Goal: Information Seeking & Learning: Learn about a topic

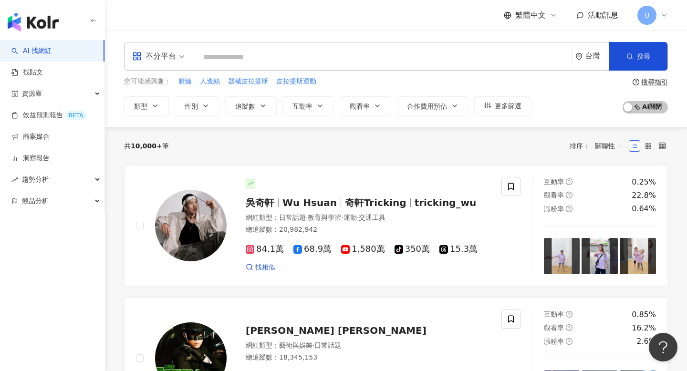
click at [334, 52] on input "search" at bounding box center [382, 57] width 369 height 18
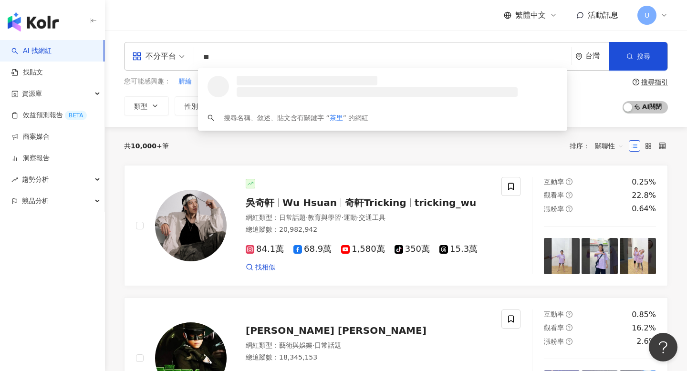
type input "**"
click at [643, 15] on span "U" at bounding box center [647, 15] width 19 height 19
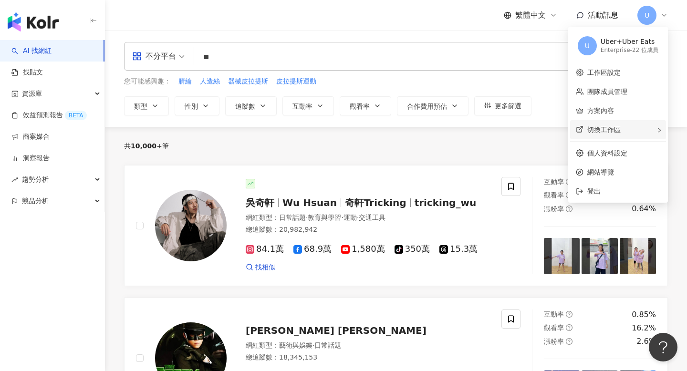
click at [630, 126] on div "切換工作區" at bounding box center [618, 129] width 96 height 19
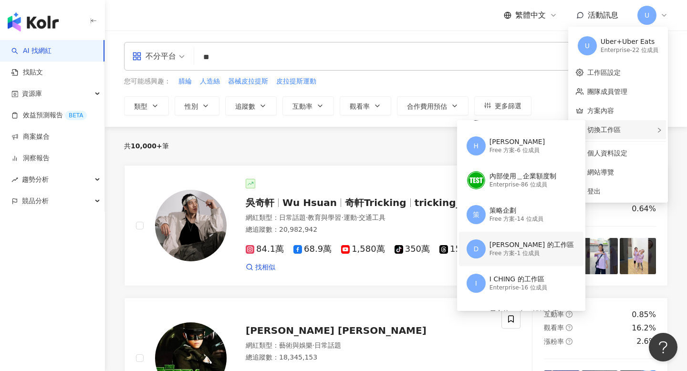
scroll to position [112, 0]
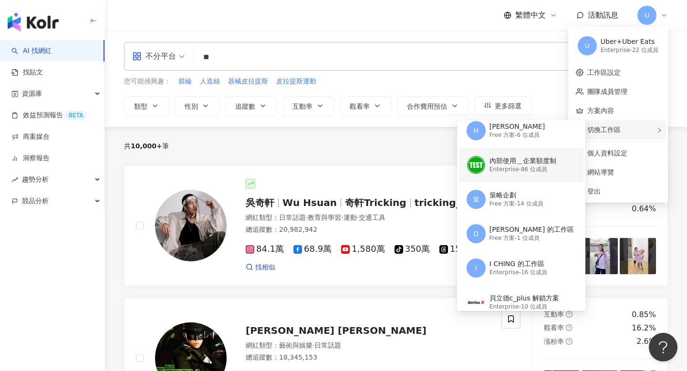
click at [535, 171] on div "Enterprise - 86 位成員" at bounding box center [523, 170] width 67 height 8
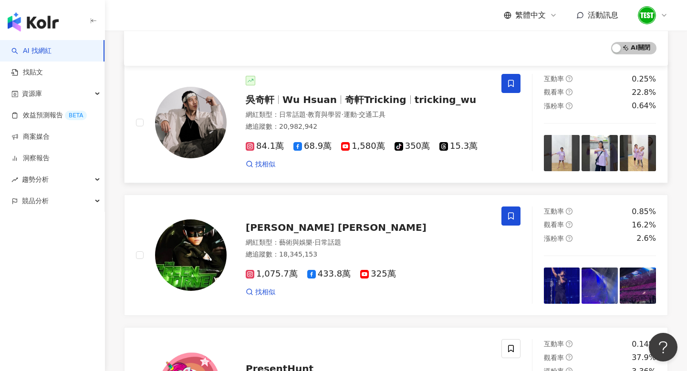
scroll to position [247, 0]
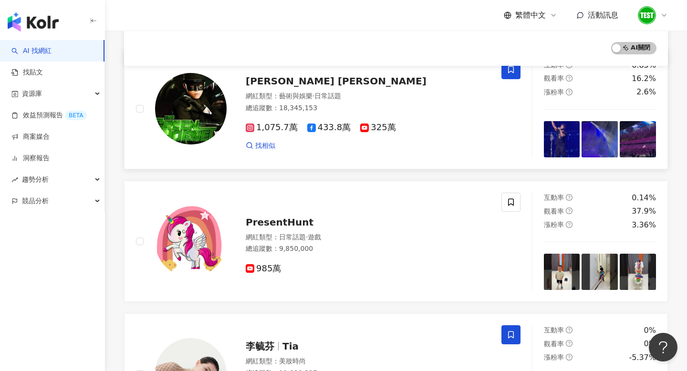
click at [421, 80] on div "Jay Chou 周杰倫" at bounding box center [368, 80] width 244 height 13
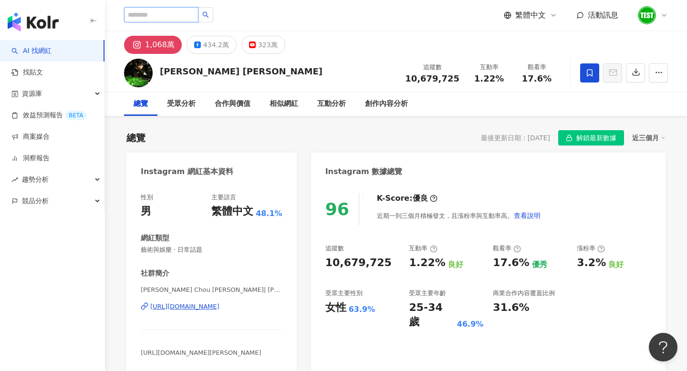
click at [190, 15] on input "search" at bounding box center [161, 14] width 74 height 15
paste input "**"
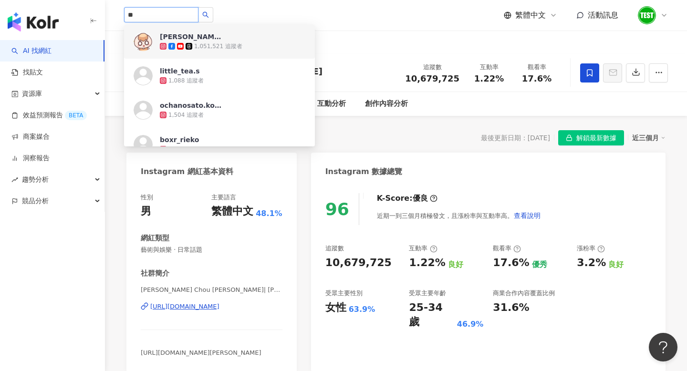
type input "**"
click at [637, 16] on div "繁體中文 活動訊息" at bounding box center [586, 15] width 164 height 19
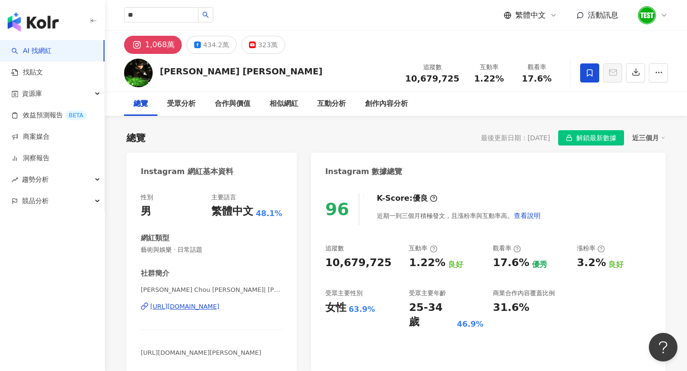
click at [643, 20] on img at bounding box center [647, 15] width 18 height 18
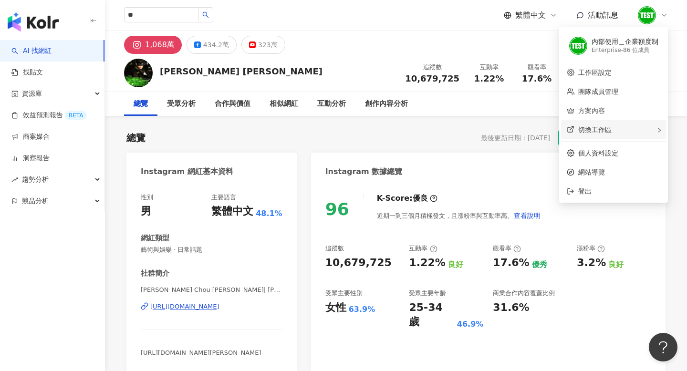
click at [604, 134] on div "切換工作區" at bounding box center [613, 129] width 105 height 19
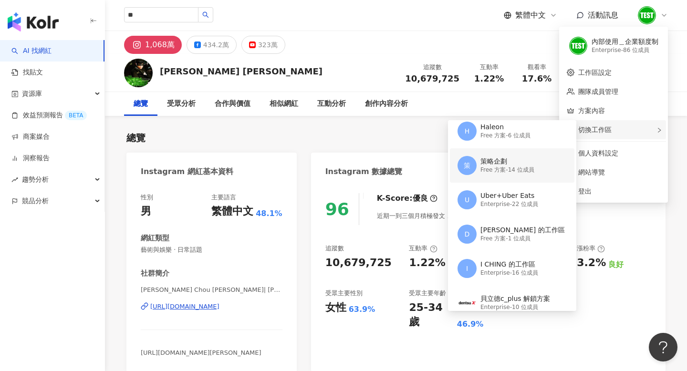
scroll to position [112, 0]
click at [502, 267] on div "I CHING 的工作區" at bounding box center [510, 265] width 58 height 10
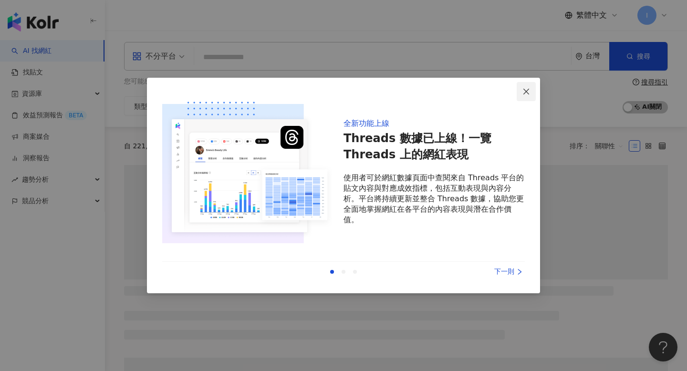
click at [532, 90] on span "Close" at bounding box center [526, 92] width 19 height 8
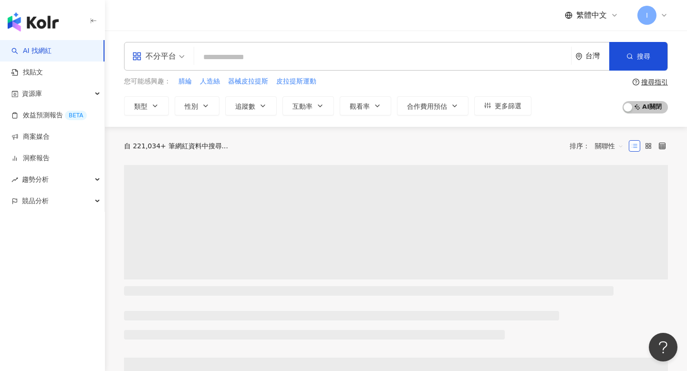
click at [471, 59] on input "search" at bounding box center [382, 57] width 369 height 18
paste input "**"
type input "**"
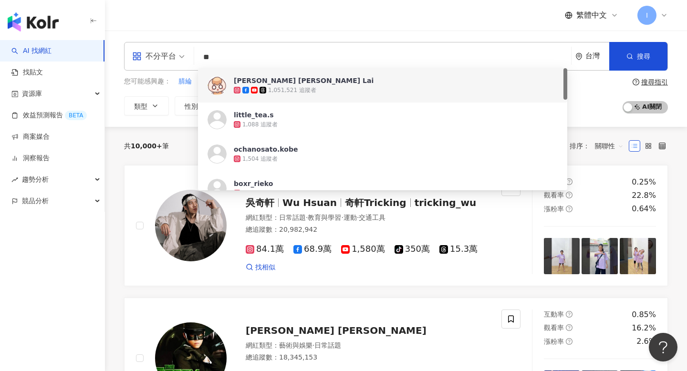
click at [361, 85] on span "Choi Choi Lai" at bounding box center [377, 81] width 287 height 10
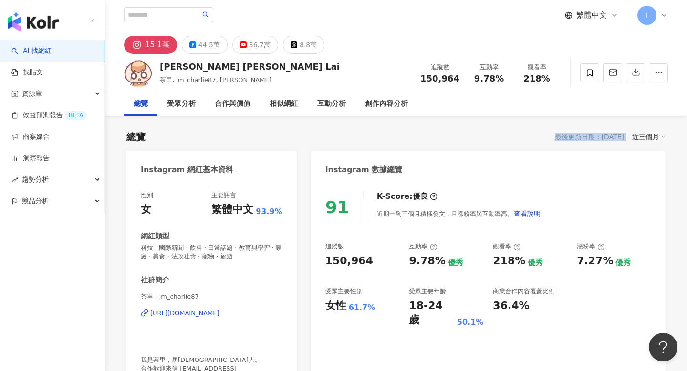
drag, startPoint x: 540, startPoint y: 136, endPoint x: 630, endPoint y: 134, distance: 89.7
click at [630, 136] on div "總覽 最後更新日期：2025/10/14 近三個月" at bounding box center [395, 136] width 539 height 13
click at [653, 20] on span "I" at bounding box center [647, 15] width 19 height 19
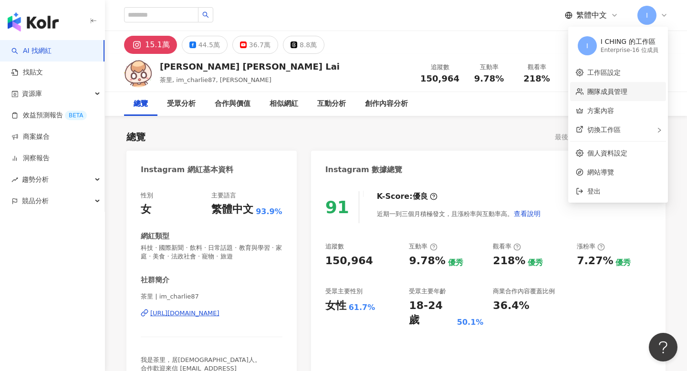
click at [627, 94] on link "團隊成員管理" at bounding box center [607, 92] width 40 height 8
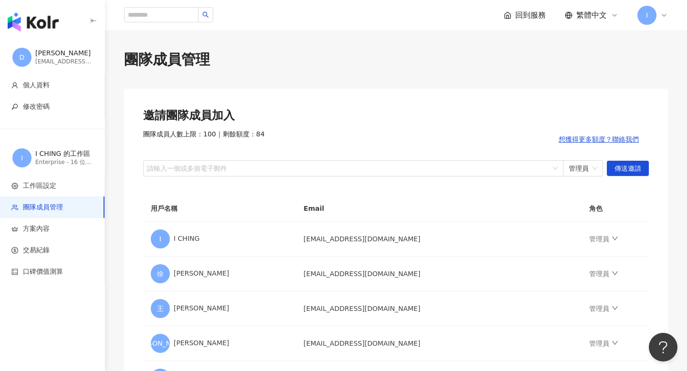
scroll to position [22, 0]
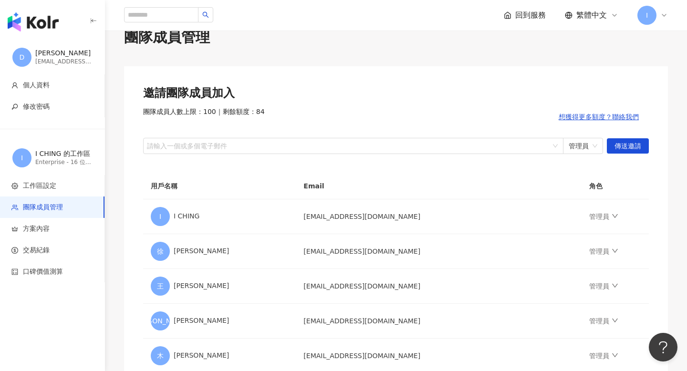
click at [38, 27] on img "button" at bounding box center [33, 21] width 51 height 19
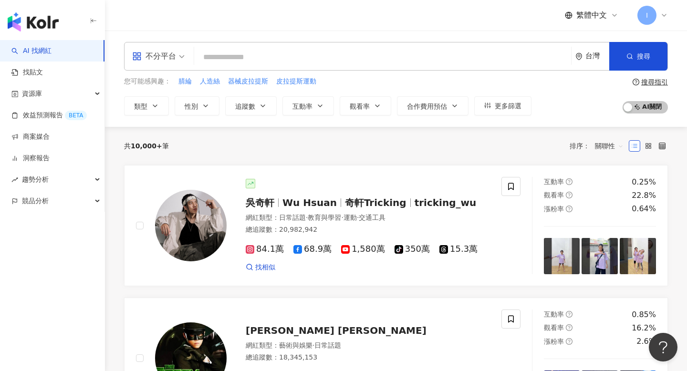
click at [645, 22] on span "I" at bounding box center [647, 15] width 19 height 19
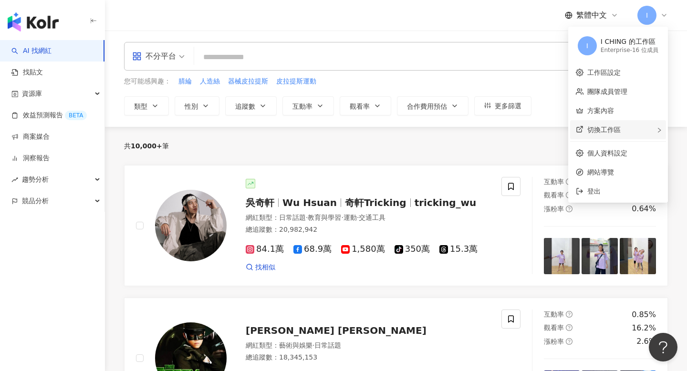
click at [627, 126] on div "切換工作區" at bounding box center [618, 129] width 96 height 19
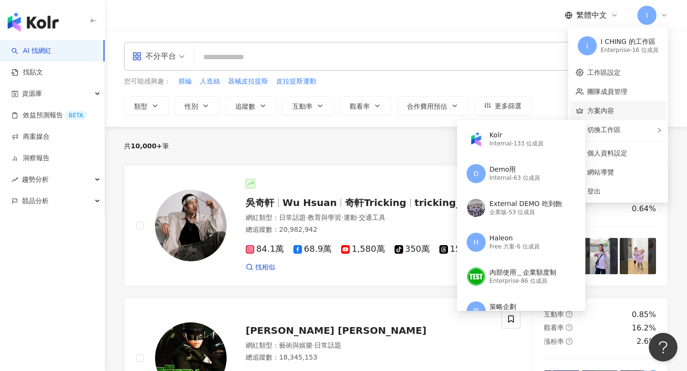
click at [614, 109] on link "方案內容" at bounding box center [600, 111] width 27 height 8
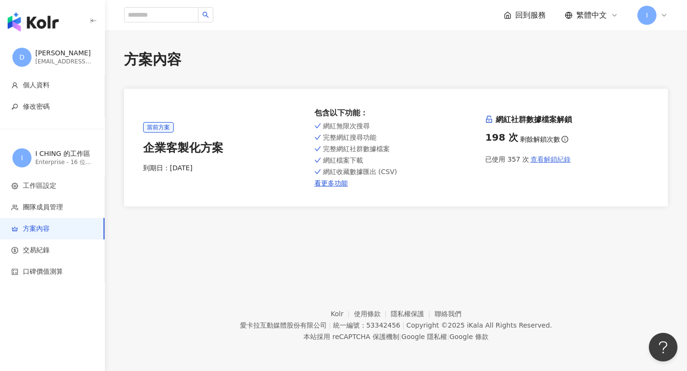
click at [554, 163] on button "查看解鎖紀錄" at bounding box center [550, 159] width 42 height 19
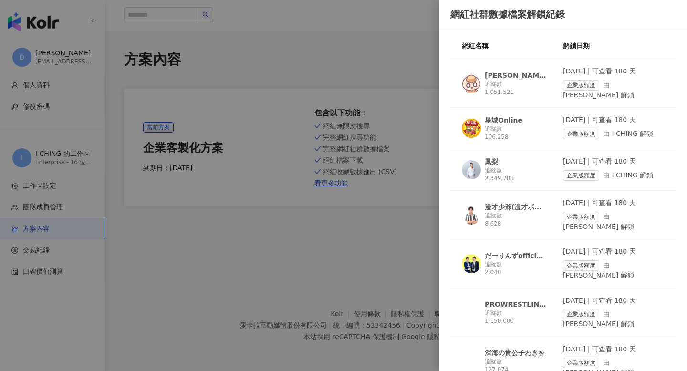
scroll to position [15, 0]
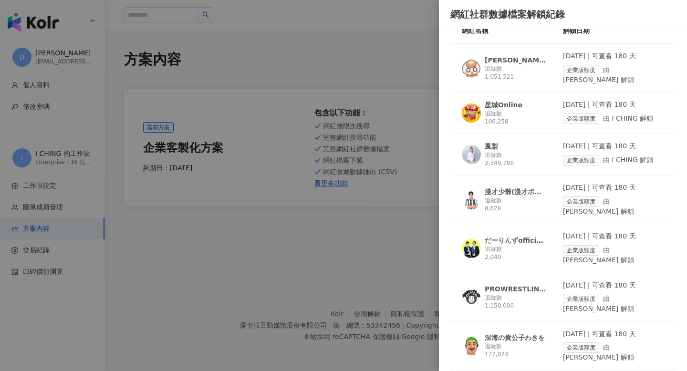
click at [378, 267] on div at bounding box center [343, 185] width 687 height 371
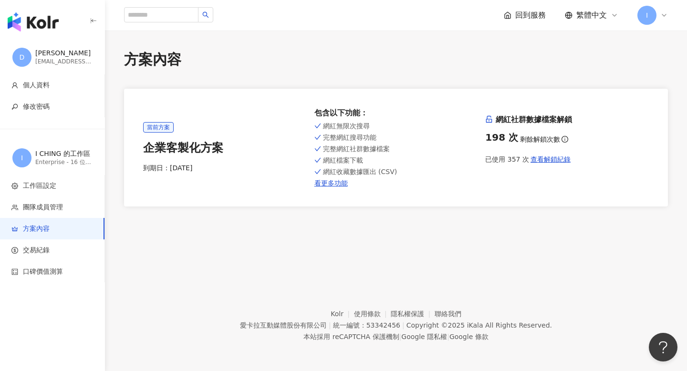
click at [657, 15] on div "I" at bounding box center [653, 15] width 31 height 19
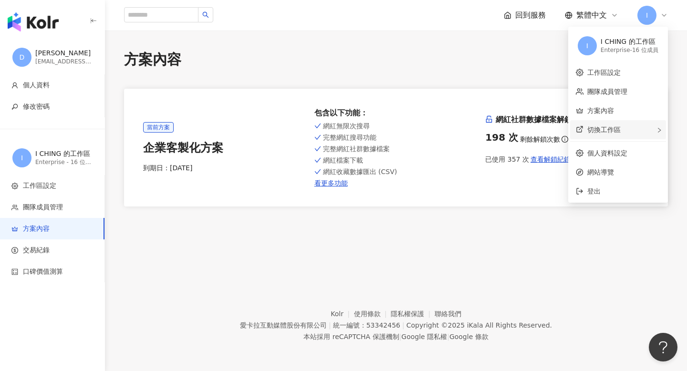
click at [612, 131] on span "切換工作區" at bounding box center [603, 130] width 33 height 8
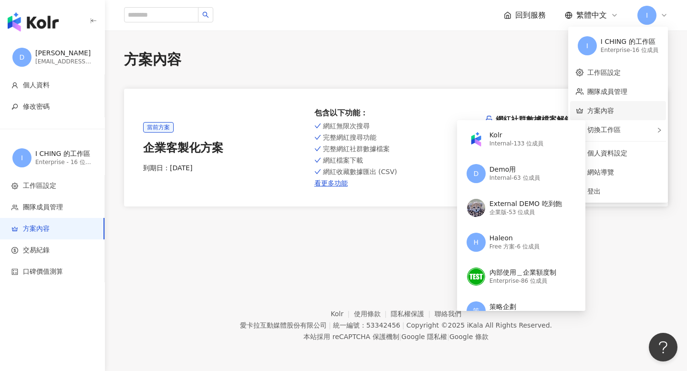
click at [614, 110] on link "方案內容" at bounding box center [600, 111] width 27 height 8
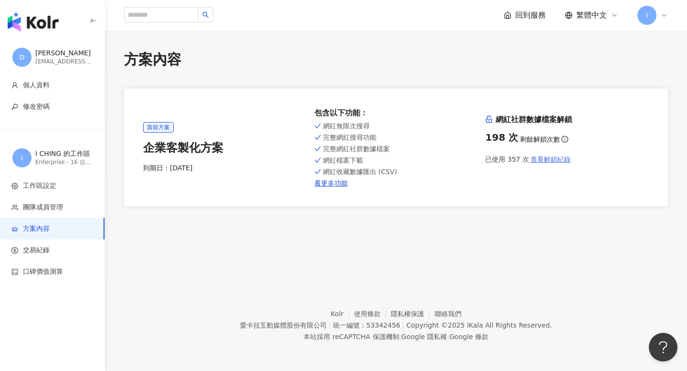
click at [563, 157] on span "查看解鎖紀錄" at bounding box center [551, 160] width 40 height 8
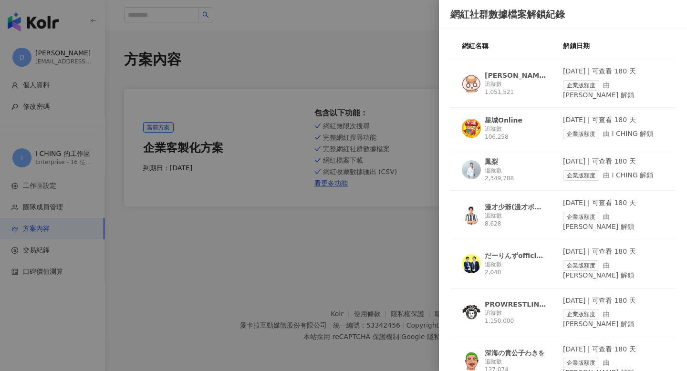
click at [332, 64] on div at bounding box center [343, 185] width 687 height 371
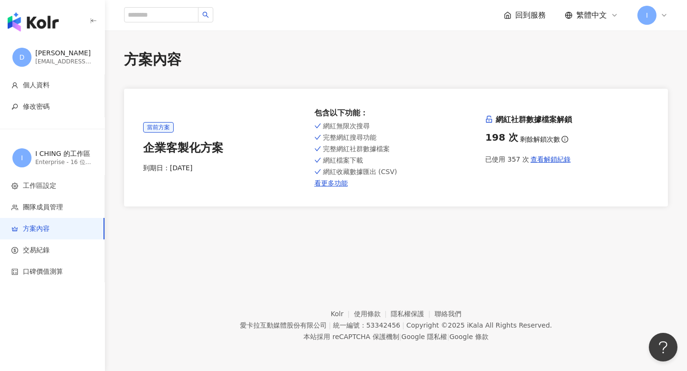
click at [648, 17] on span "I" at bounding box center [647, 15] width 19 height 19
click at [533, 162] on span "查看解鎖紀錄" at bounding box center [551, 160] width 40 height 8
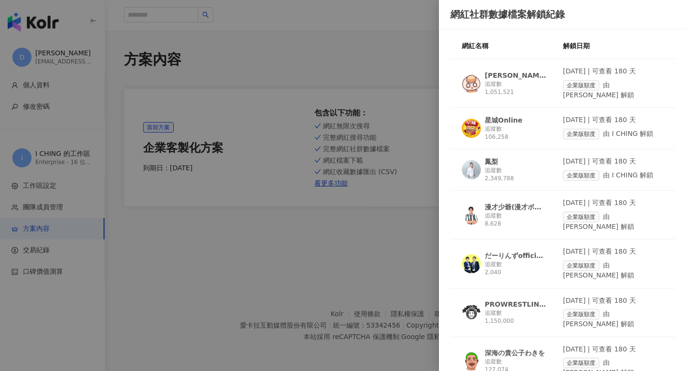
click at [533, 157] on span "鳳梨" at bounding box center [516, 162] width 62 height 10
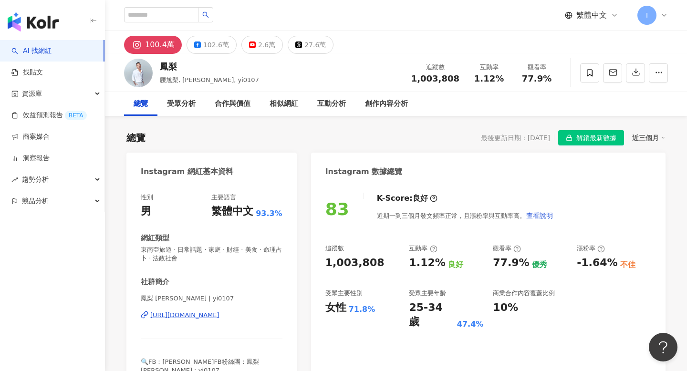
click at [654, 16] on span "I" at bounding box center [647, 15] width 19 height 19
click at [496, 109] on div "總覽 受眾分析 合作與價值 相似網紅 互動分析 創作內容分析" at bounding box center [396, 104] width 544 height 24
